Goal: Browse casually: Explore the website without a specific task or goal

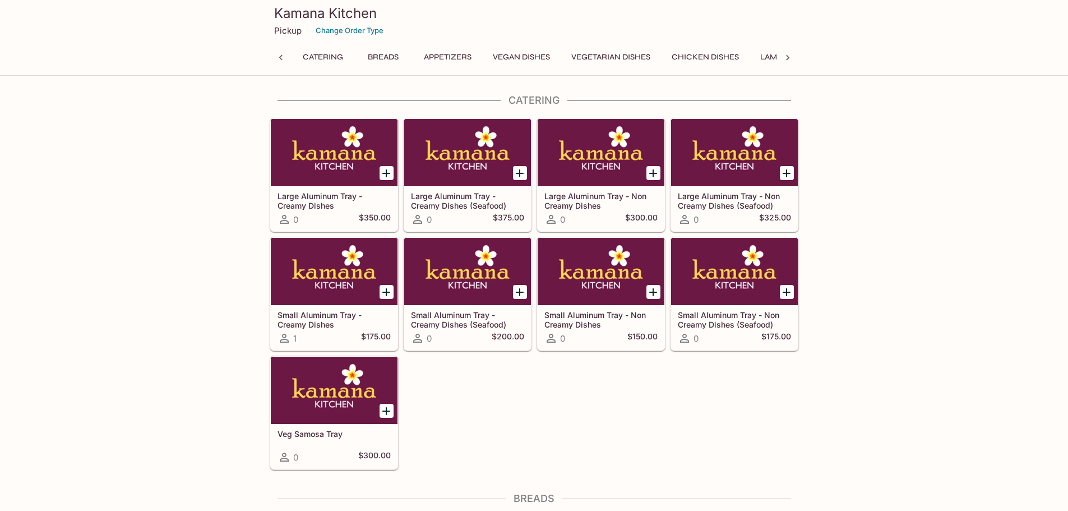
scroll to position [0, 465]
click at [543, 58] on button "Rice Specialties" at bounding box center [552, 57] width 81 height 16
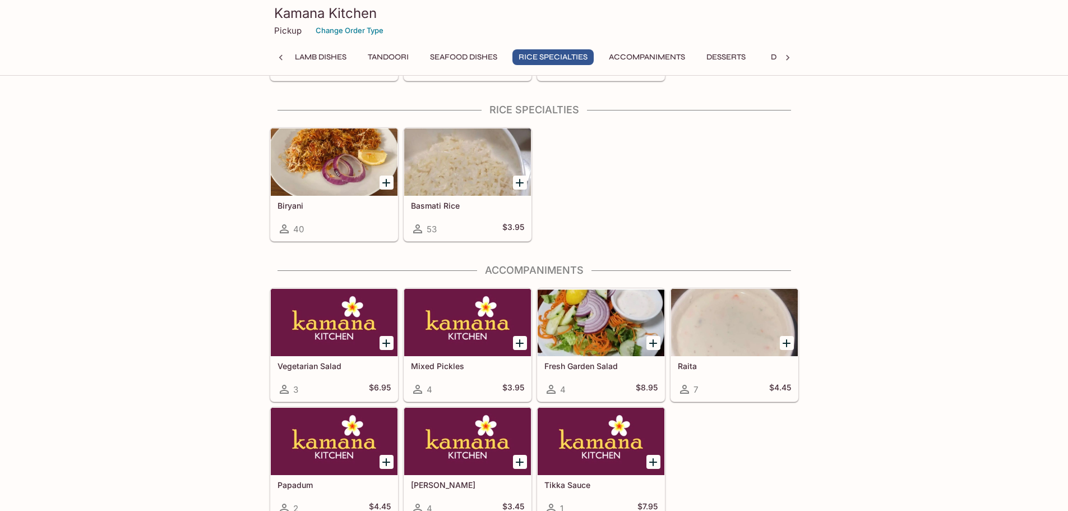
scroll to position [3105, 0]
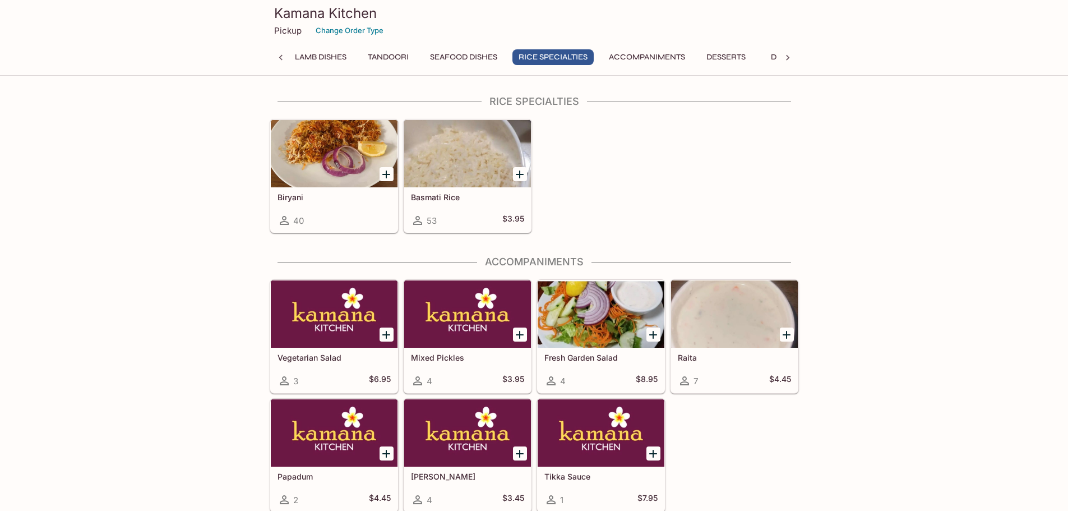
click at [327, 56] on button "Lamb Dishes" at bounding box center [321, 57] width 64 height 16
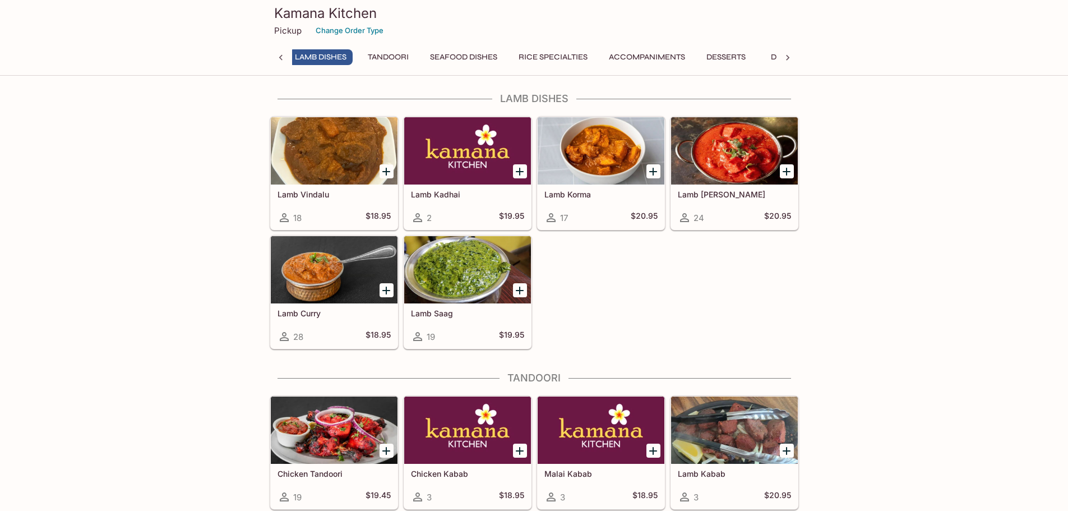
scroll to position [2268, 0]
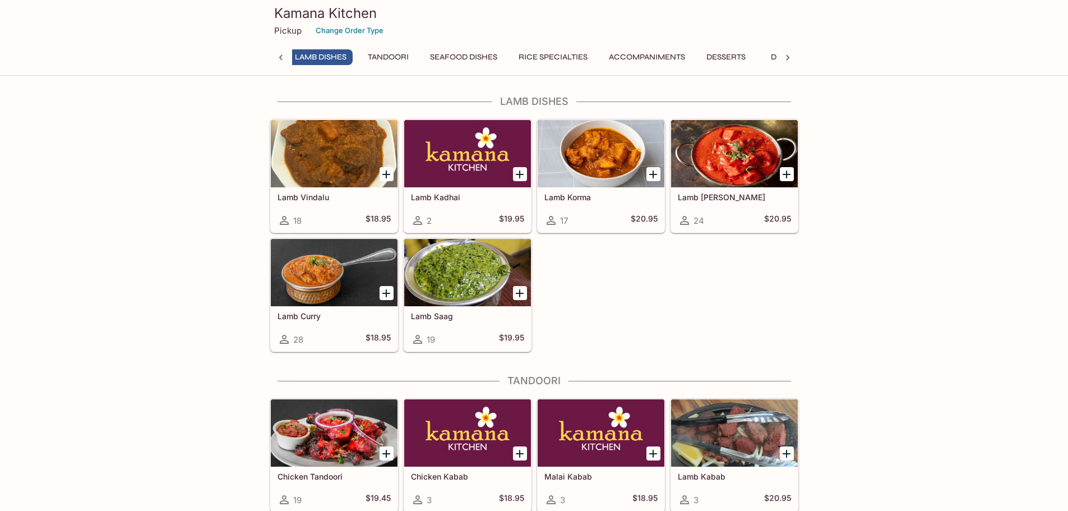
click at [284, 55] on icon at bounding box center [280, 57] width 11 height 11
click at [694, 55] on button "Chicken Dishes" at bounding box center [705, 57] width 80 height 16
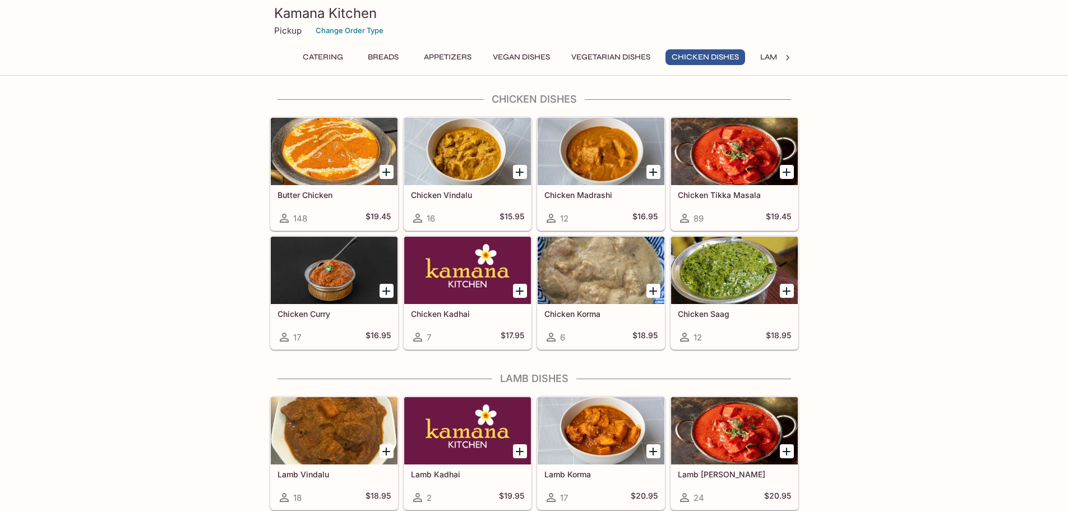
scroll to position [1988, 0]
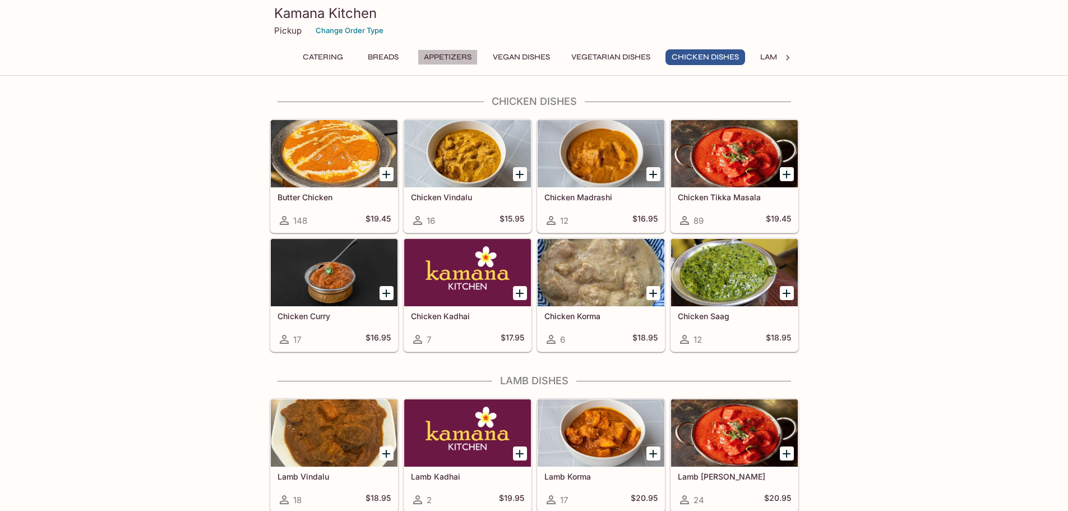
click at [456, 58] on button "Appetizers" at bounding box center [448, 57] width 60 height 16
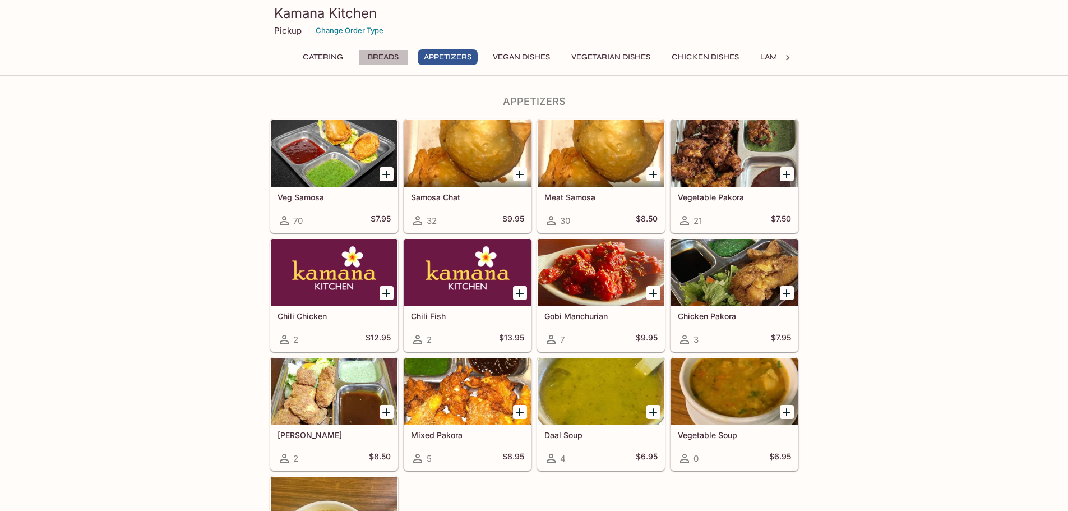
click at [397, 58] on button "Breads" at bounding box center [383, 57] width 50 height 16
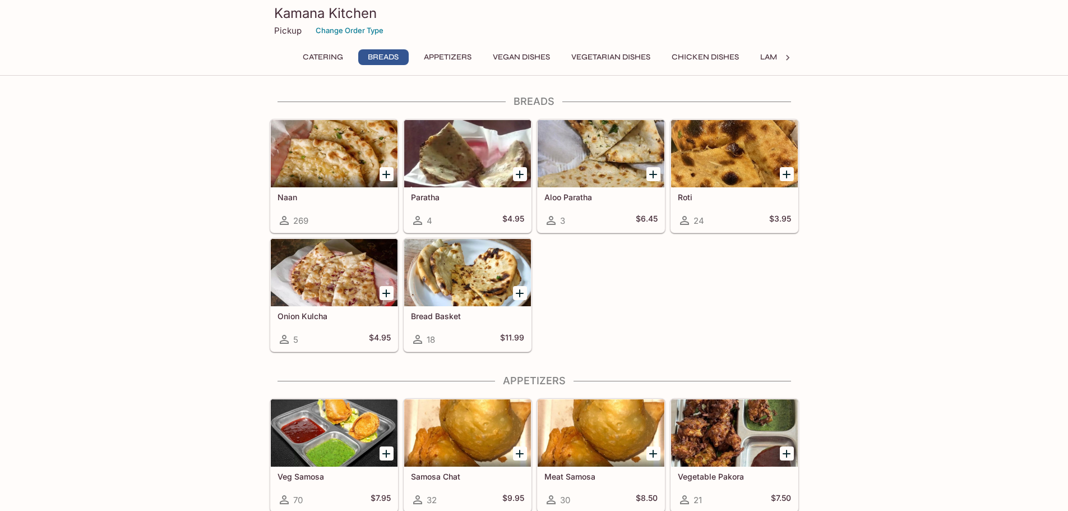
click at [446, 60] on button "Appetizers" at bounding box center [448, 57] width 60 height 16
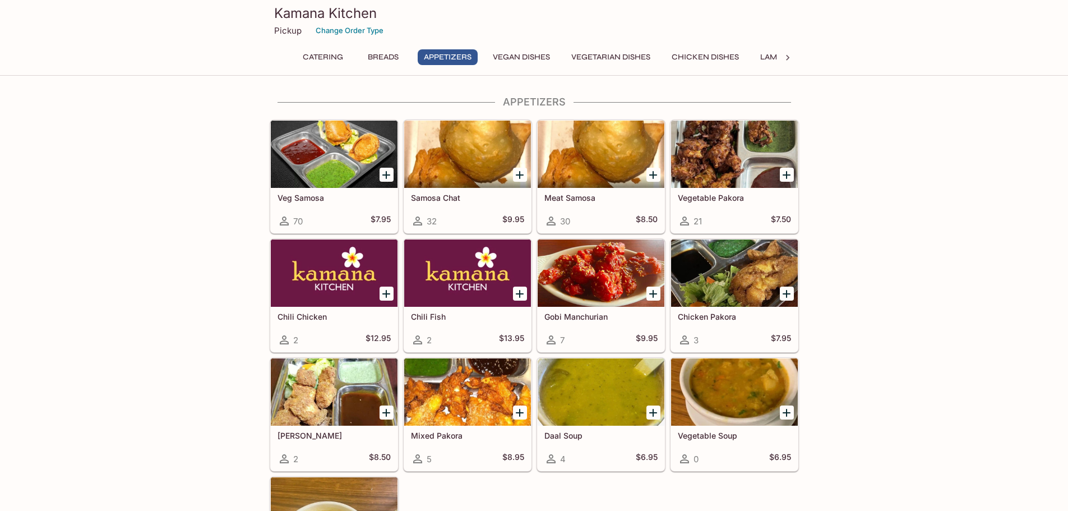
scroll to position [676, 0]
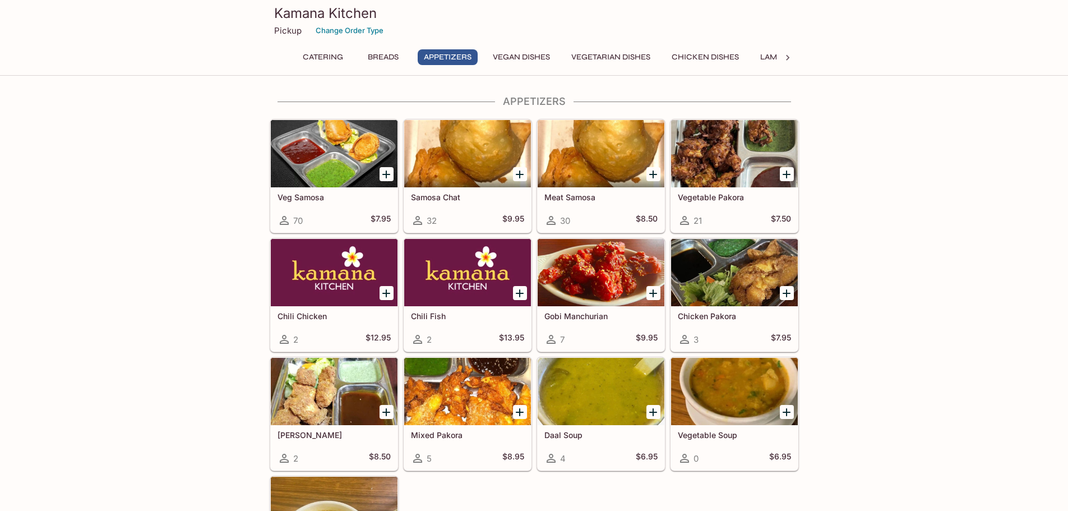
drag, startPoint x: 523, startPoint y: 54, endPoint x: 466, endPoint y: 61, distance: 57.0
click at [523, 54] on button "Vegan Dishes" at bounding box center [520, 57] width 69 height 16
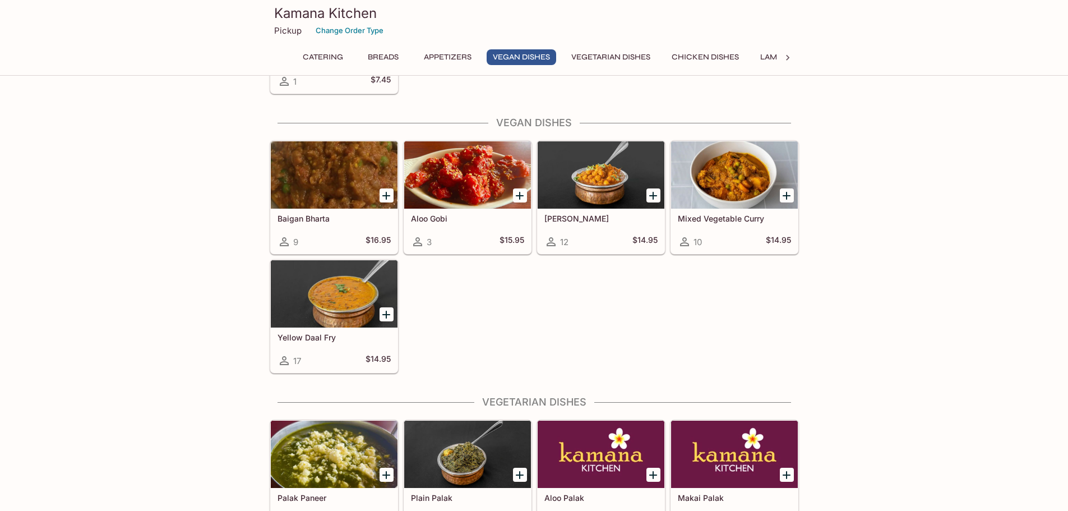
scroll to position [1193, 0]
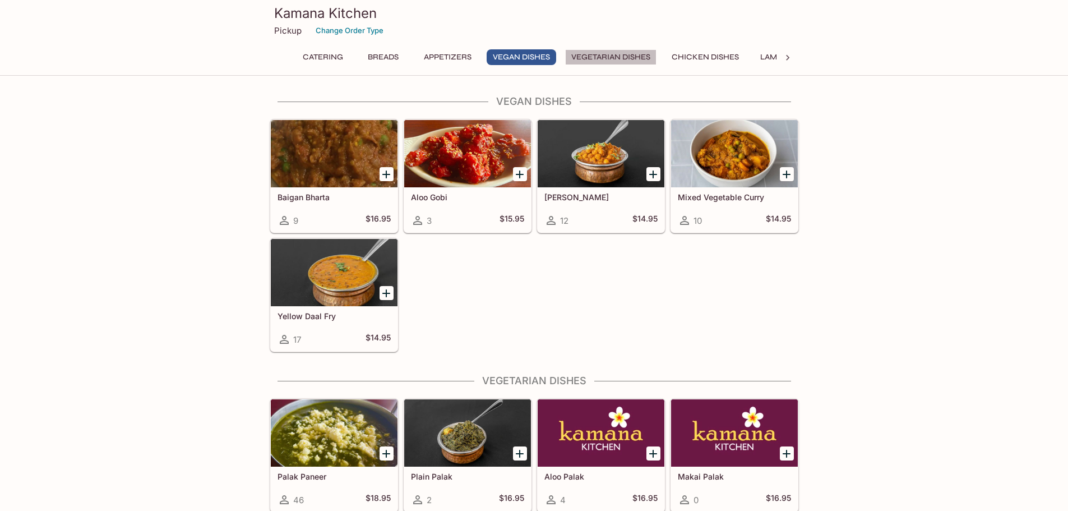
click at [600, 58] on button "Vegetarian Dishes" at bounding box center [610, 57] width 91 height 16
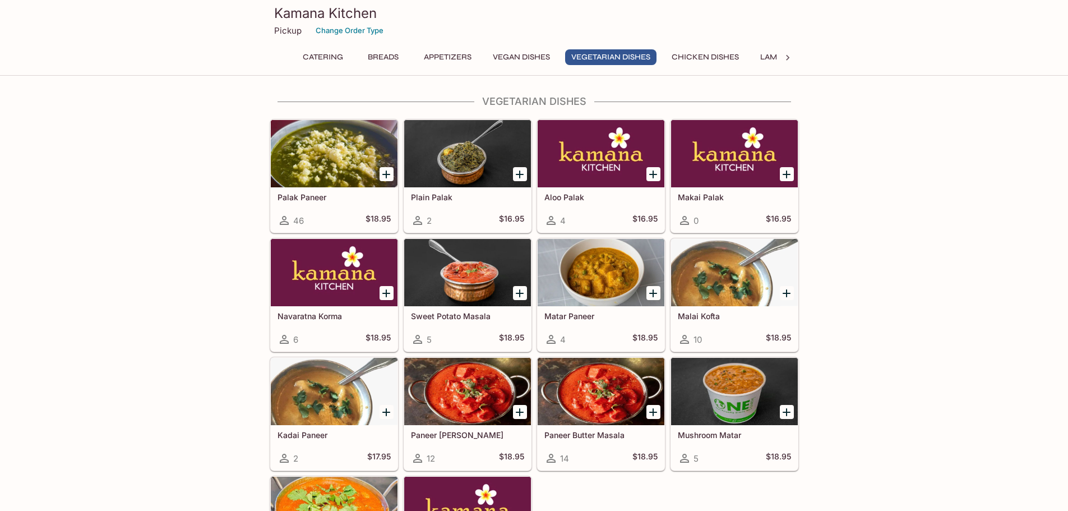
drag, startPoint x: 695, startPoint y: 58, endPoint x: 719, endPoint y: 58, distance: 24.1
click at [696, 58] on button "Chicken Dishes" at bounding box center [705, 57] width 80 height 16
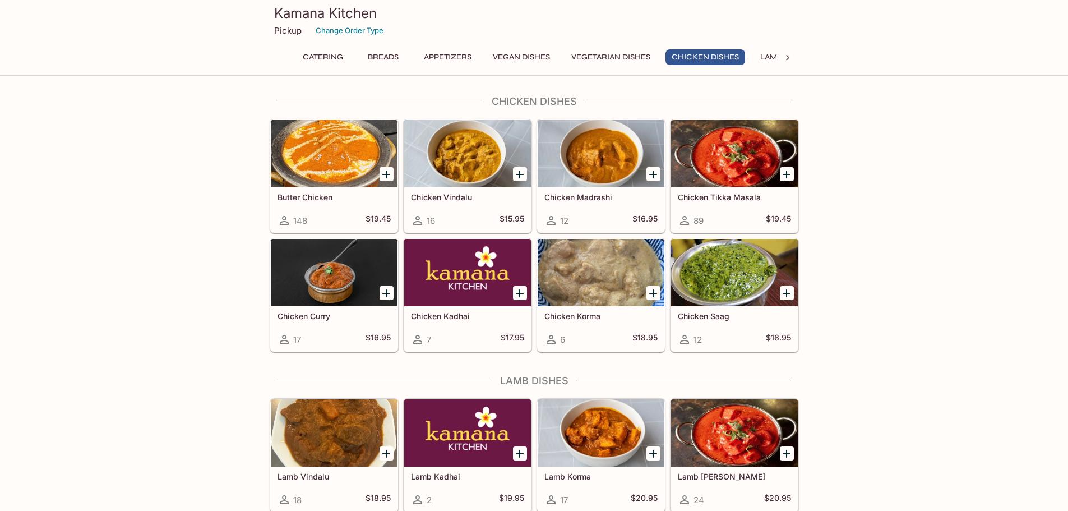
click at [767, 57] on button "Lamb Dishes" at bounding box center [786, 57] width 64 height 16
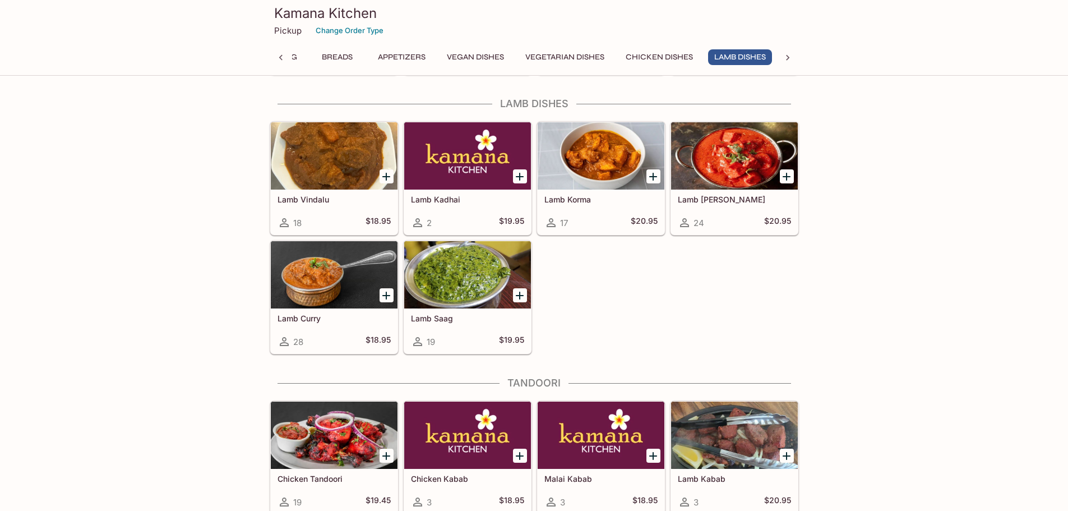
scroll to position [2268, 0]
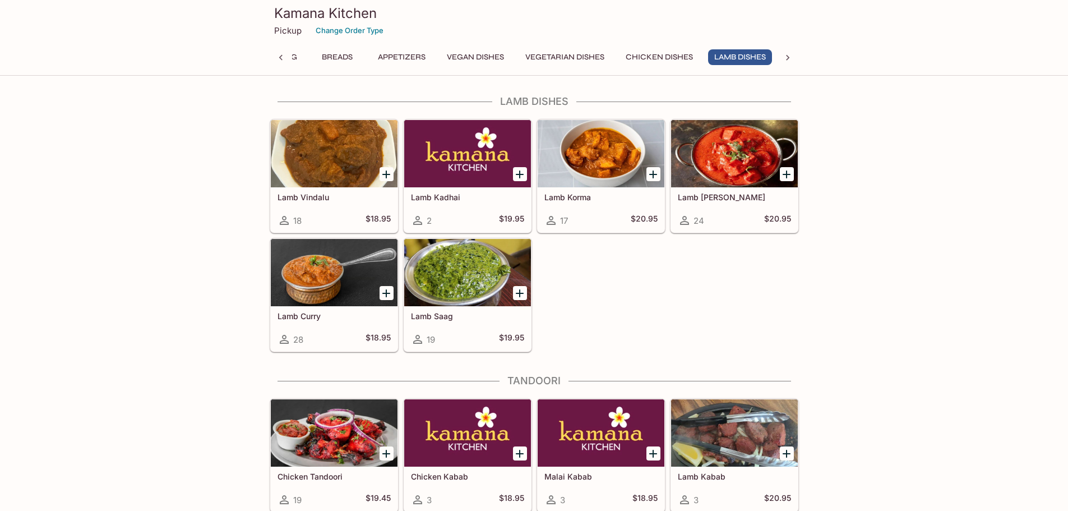
click at [785, 58] on icon at bounding box center [787, 57] width 11 height 11
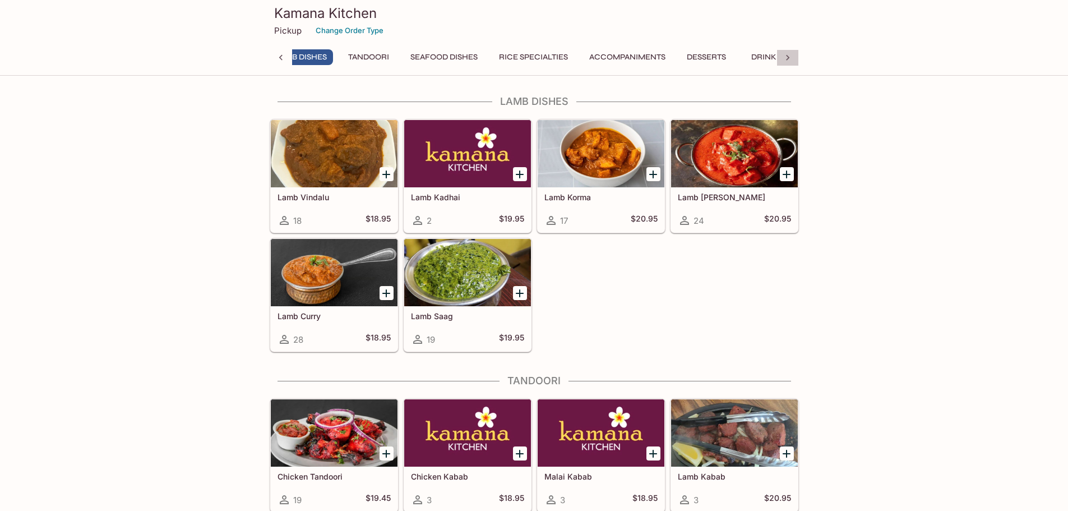
scroll to position [0, 509]
click at [785, 58] on icon at bounding box center [787, 57] width 11 height 11
click at [642, 54] on button "Accompaniments" at bounding box center [612, 57] width 89 height 16
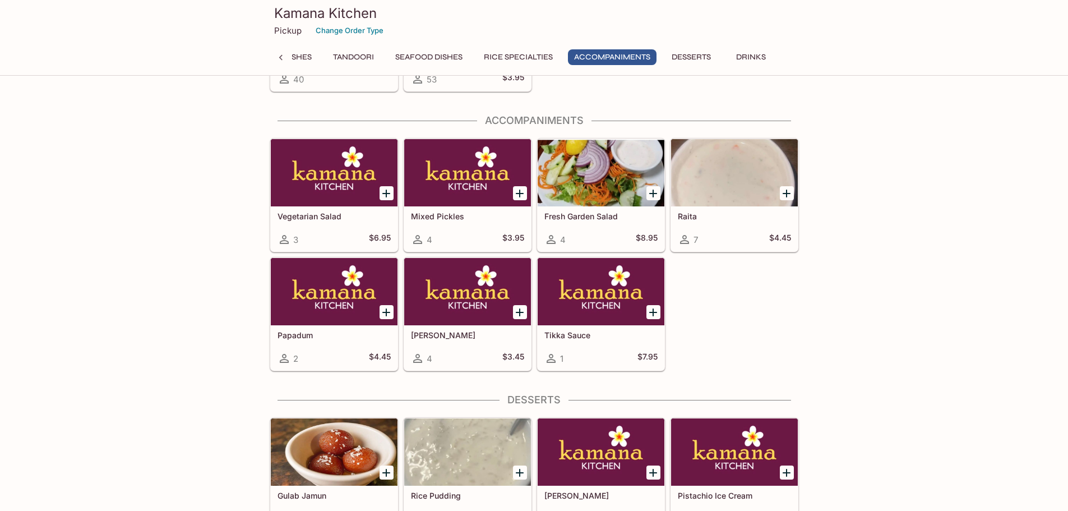
scroll to position [3265, 0]
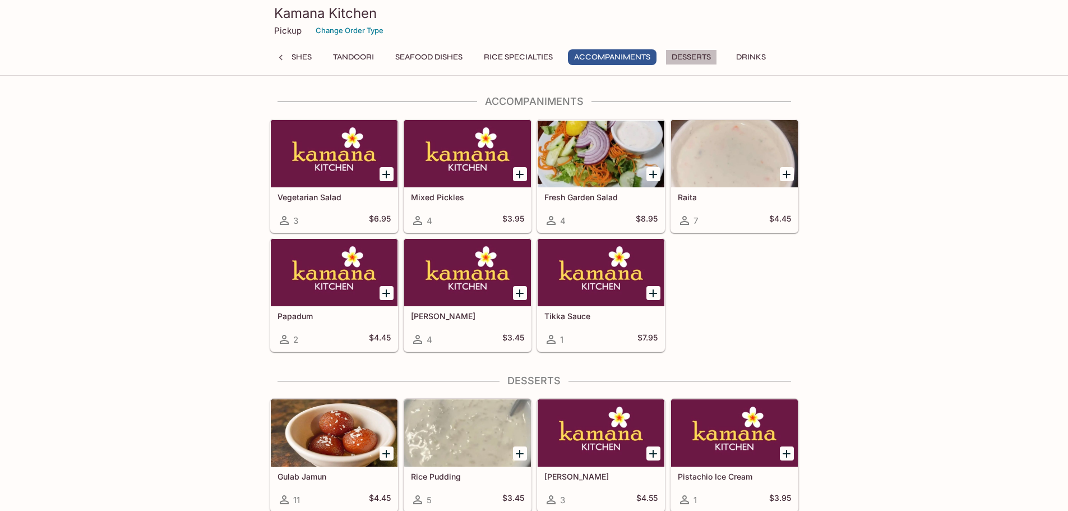
click at [683, 58] on button "Desserts" at bounding box center [691, 57] width 52 height 16
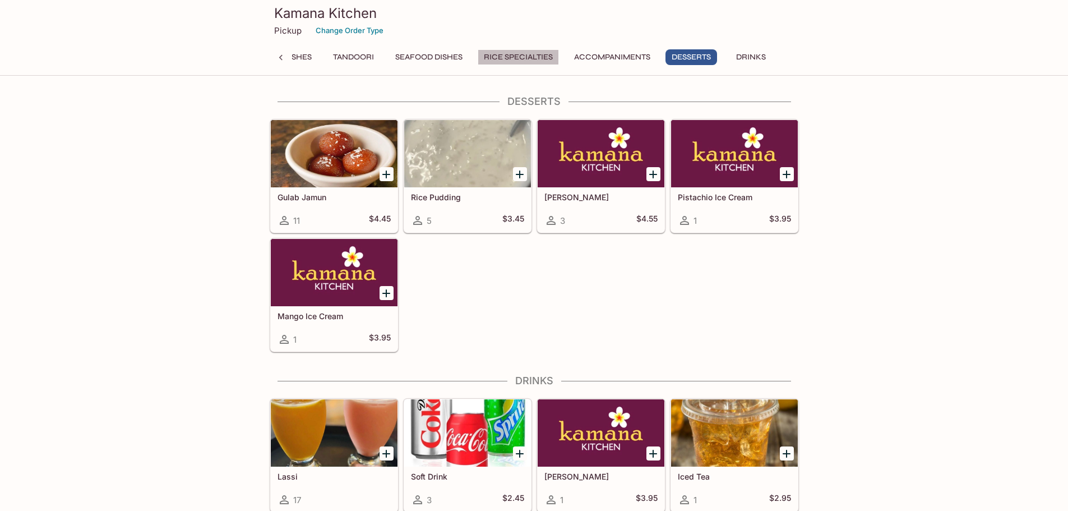
click at [528, 52] on button "Rice Specialties" at bounding box center [518, 57] width 81 height 16
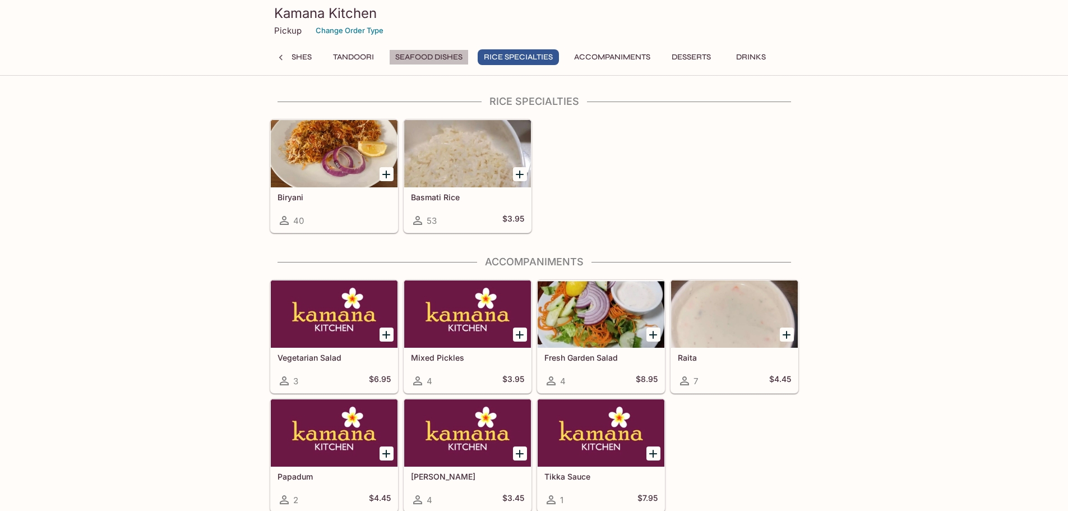
click at [448, 58] on button "Seafood Dishes" at bounding box center [429, 57] width 80 height 16
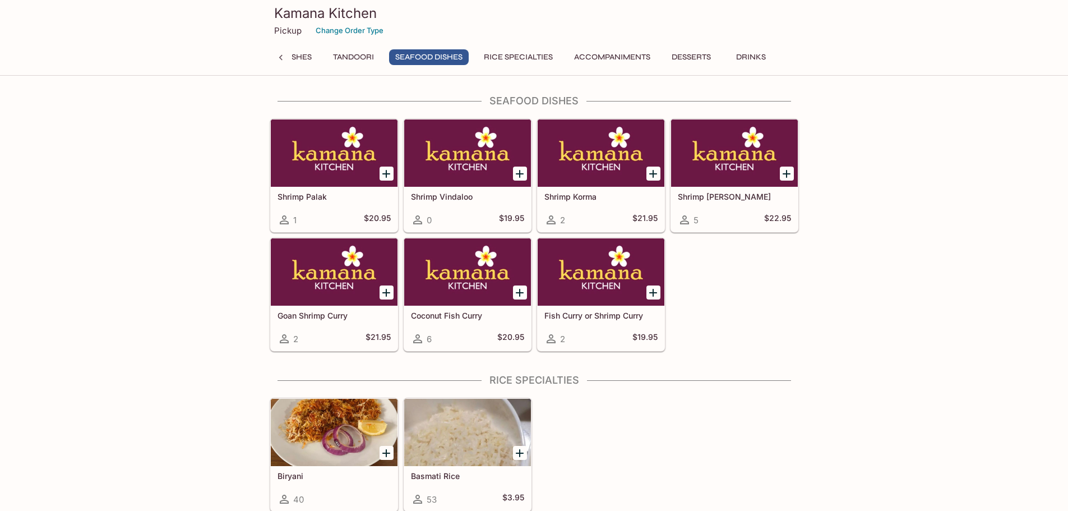
scroll to position [2826, 0]
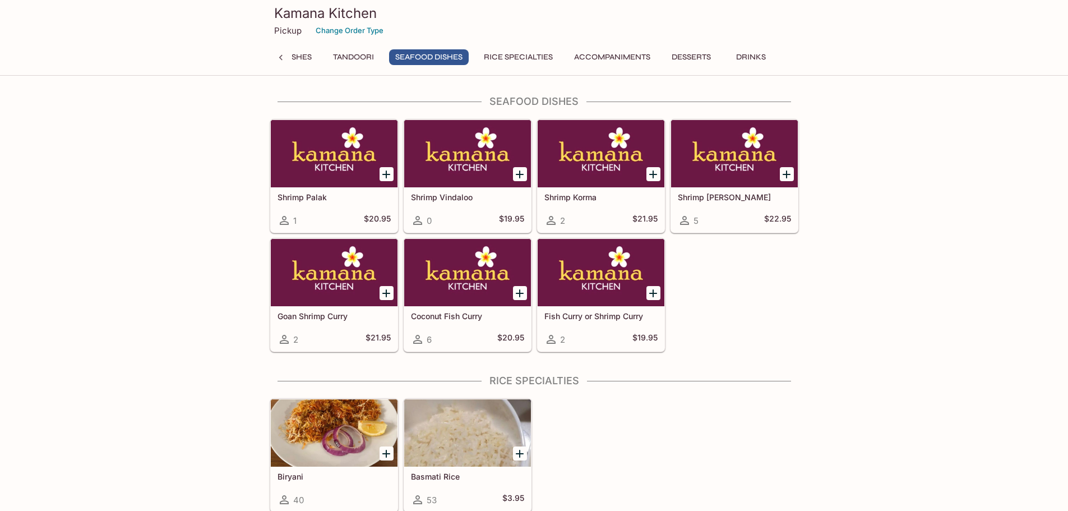
click at [356, 57] on button "Tandoori" at bounding box center [353, 57] width 53 height 16
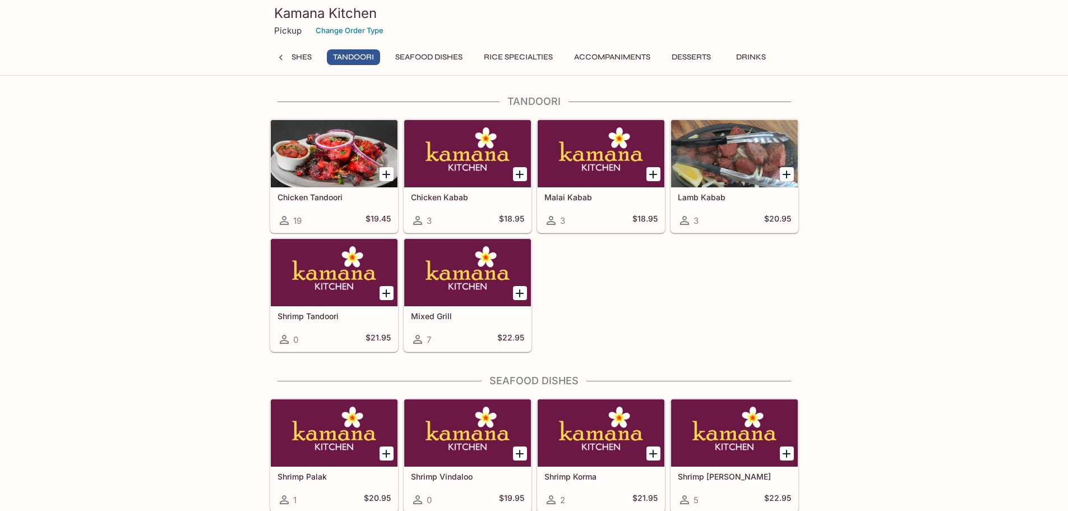
click at [744, 54] on button "Drinks" at bounding box center [751, 57] width 50 height 16
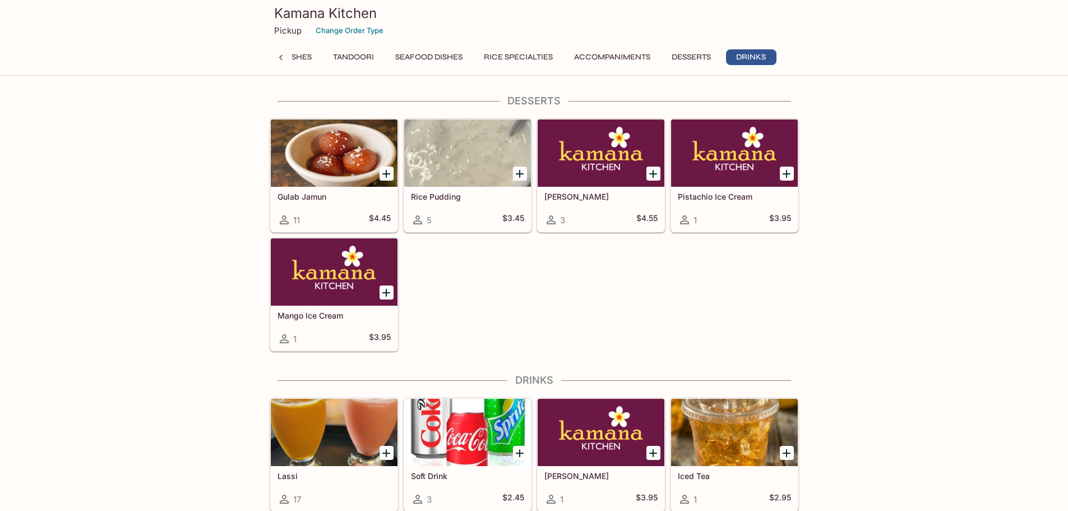
scroll to position [3546, 0]
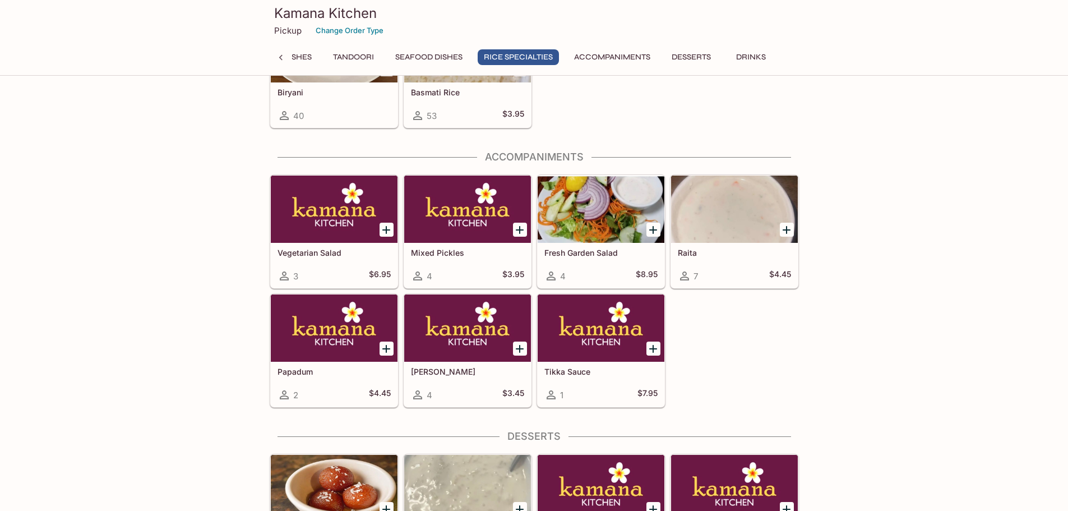
click at [307, 57] on button "Lamb Dishes" at bounding box center [286, 57] width 64 height 16
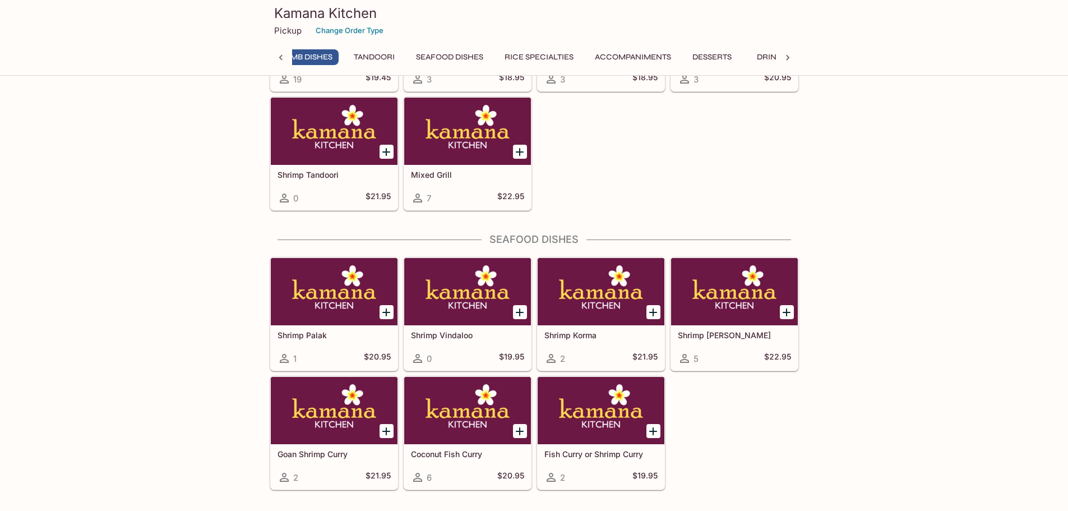
scroll to position [0, 465]
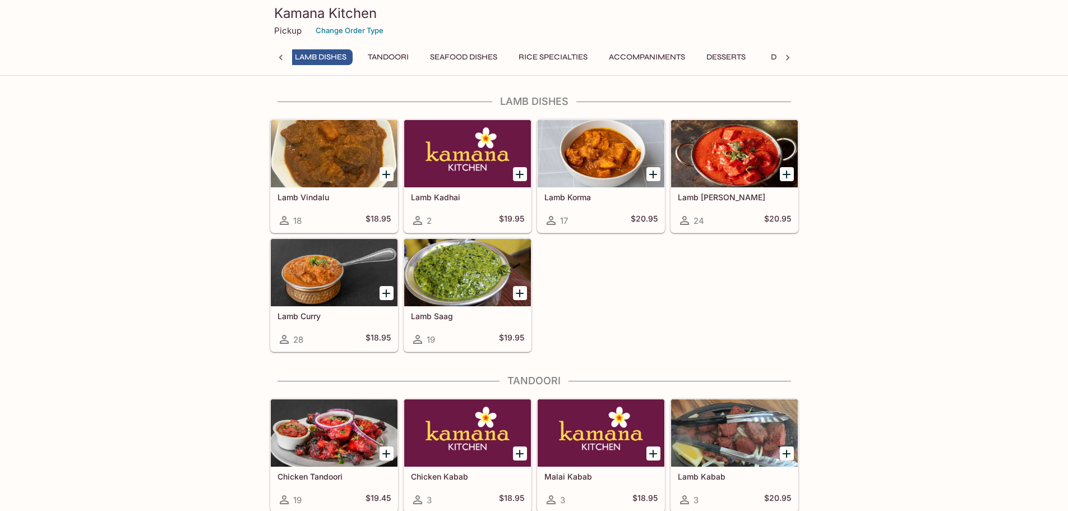
click at [392, 57] on button "Tandoori" at bounding box center [387, 57] width 53 height 16
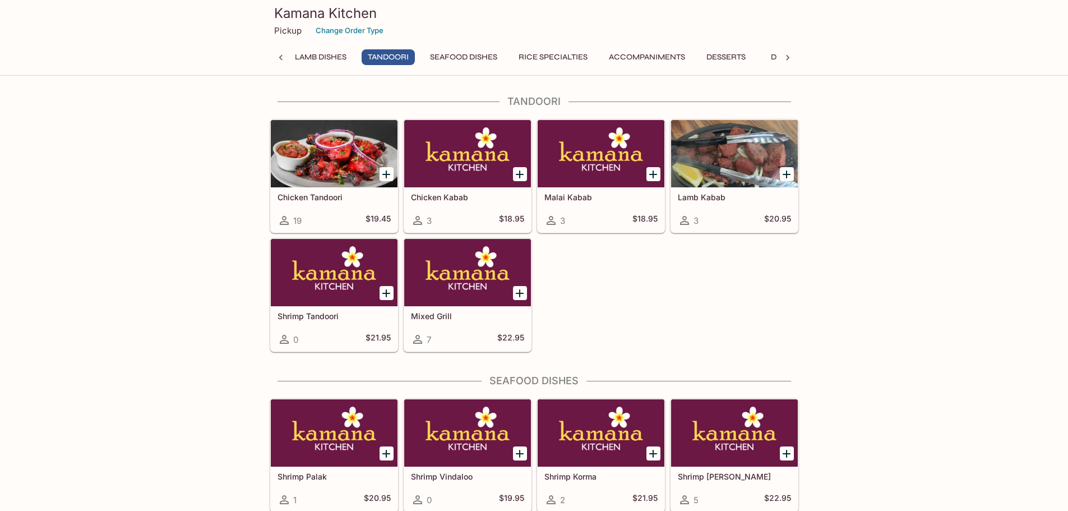
click at [334, 57] on button "Lamb Dishes" at bounding box center [321, 57] width 64 height 16
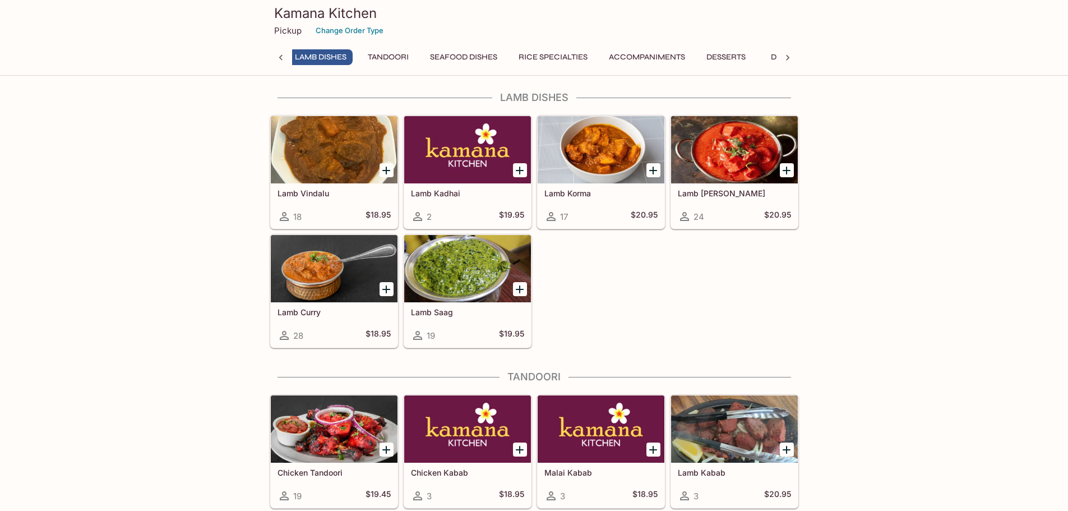
scroll to position [2268, 0]
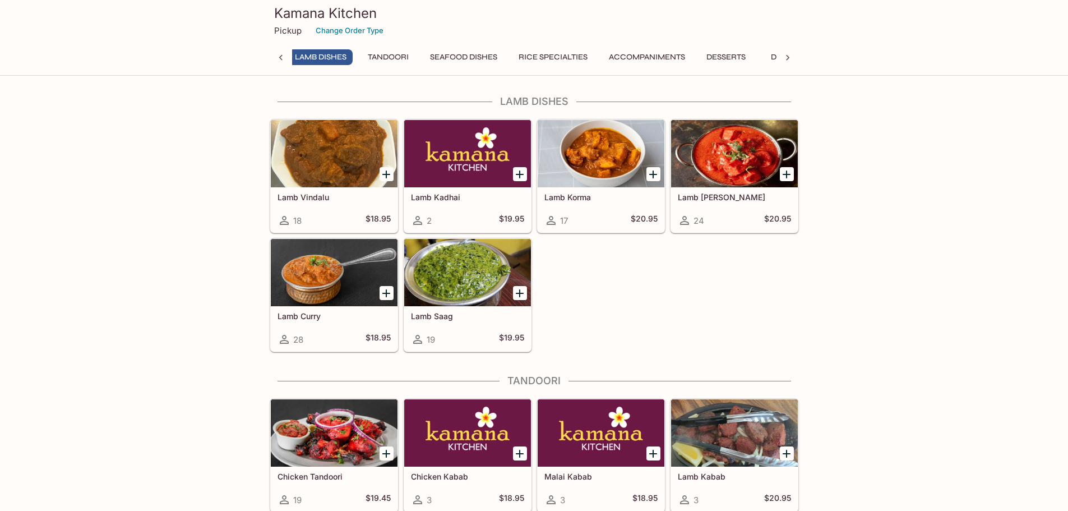
click at [286, 57] on div at bounding box center [281, 57] width 22 height 17
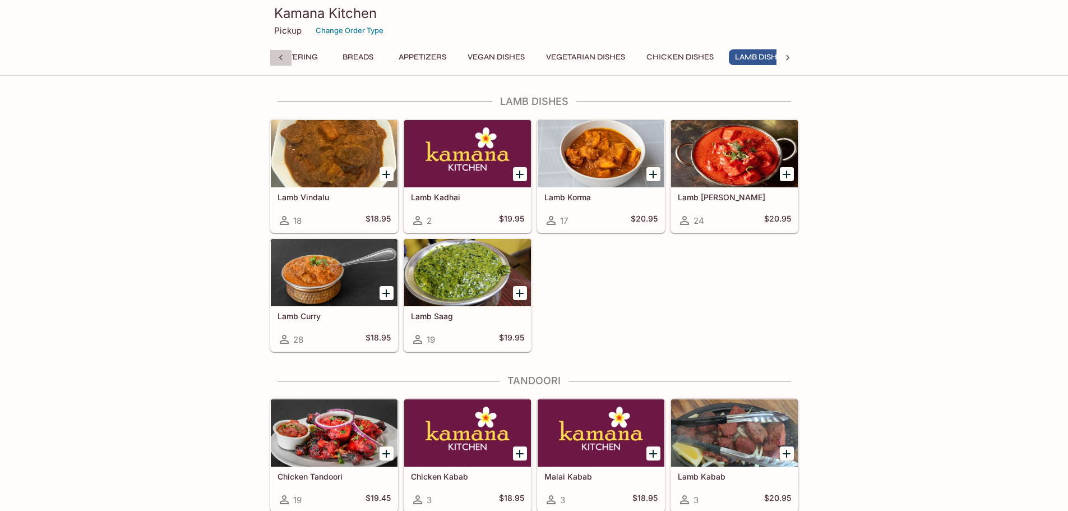
scroll to position [0, 0]
click at [286, 57] on div at bounding box center [281, 57] width 22 height 17
click at [286, 57] on div "Catering Breads Appetizers Vegan Dishes Vegetarian Dishes Chicken Dishes Lamb D…" at bounding box center [534, 60] width 529 height 22
click at [373, 57] on button "Breads" at bounding box center [383, 57] width 50 height 16
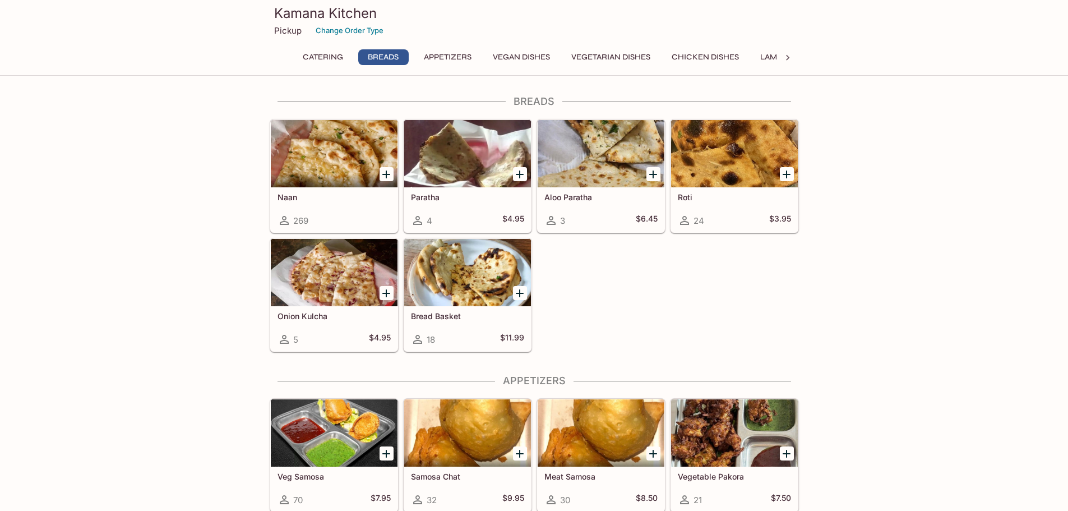
click at [446, 55] on button "Appetizers" at bounding box center [448, 57] width 60 height 16
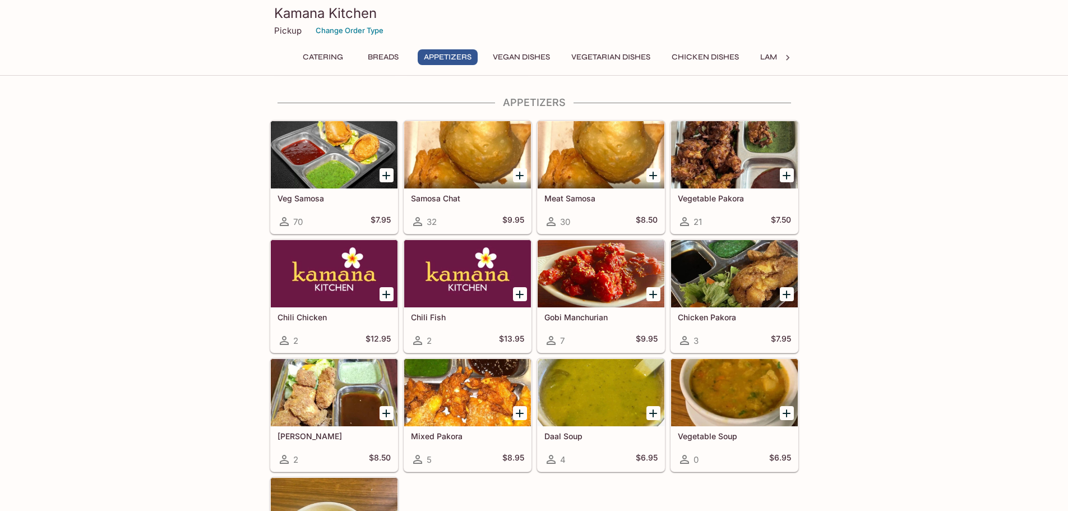
scroll to position [676, 0]
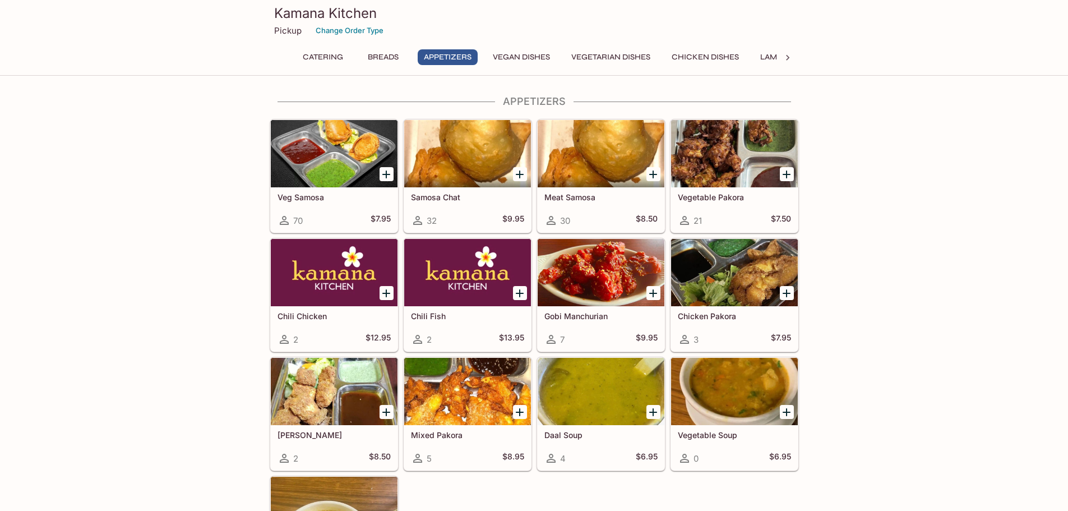
click at [520, 57] on button "Vegan Dishes" at bounding box center [520, 57] width 69 height 16
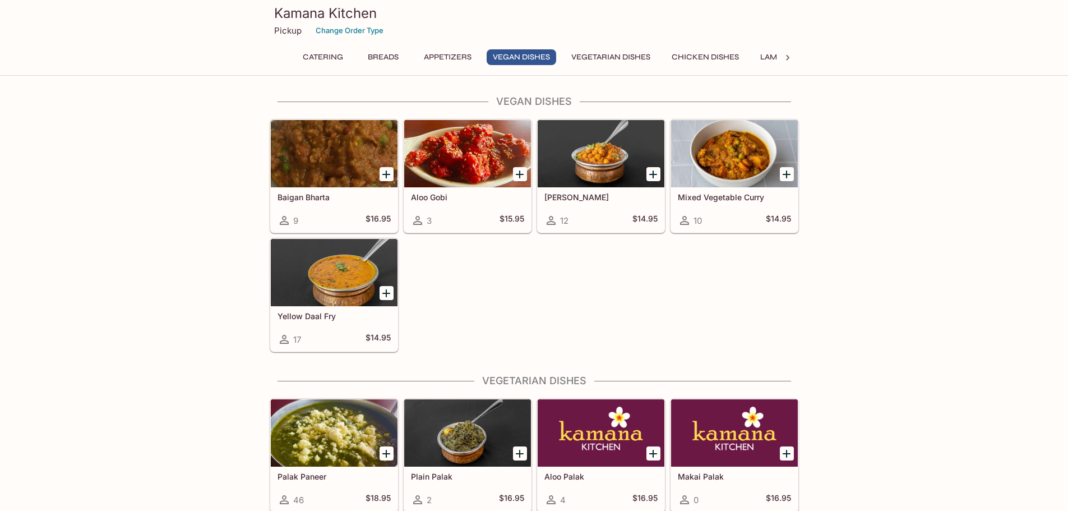
click at [596, 59] on button "Vegetarian Dishes" at bounding box center [610, 57] width 91 height 16
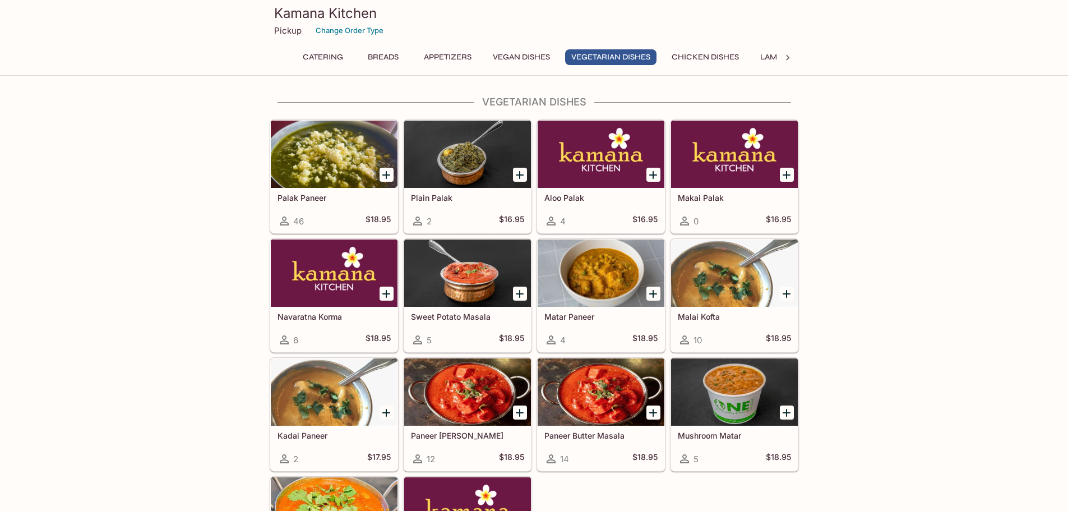
scroll to position [1472, 0]
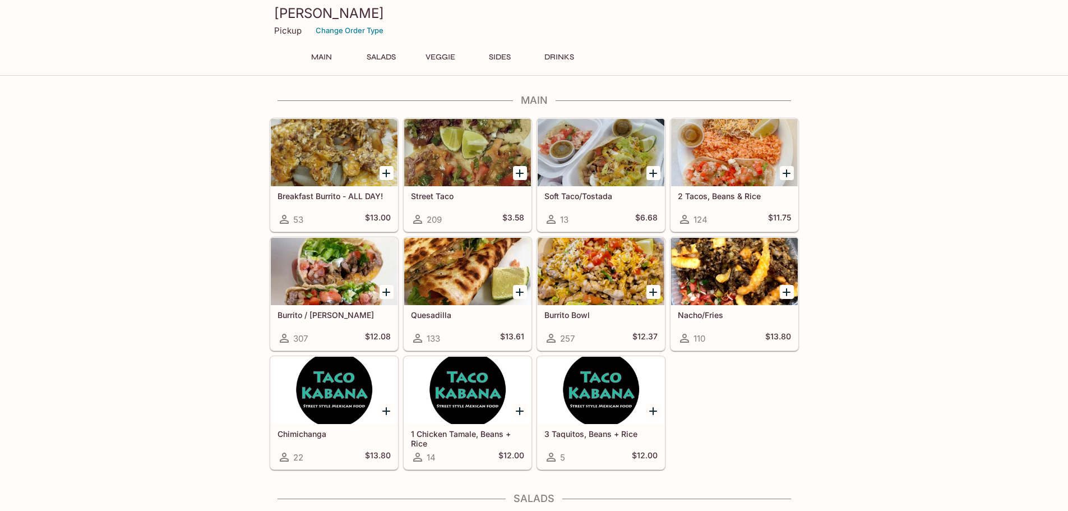
drag, startPoint x: 121, startPoint y: 247, endPoint x: 125, endPoint y: 237, distance: 10.8
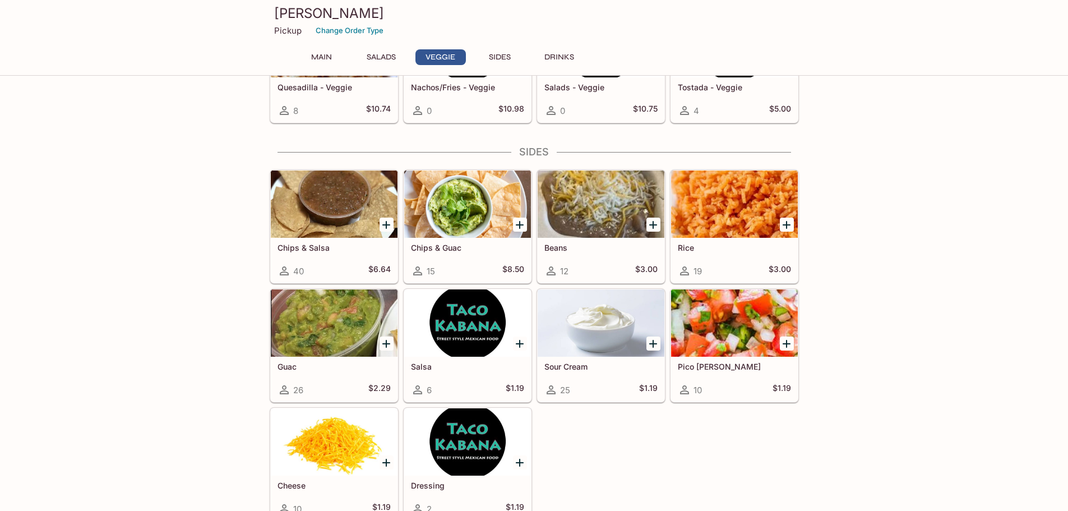
scroll to position [841, 0]
